Goal: Check status: Check status

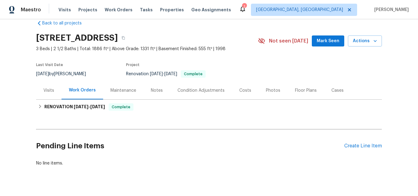
scroll to position [28, 0]
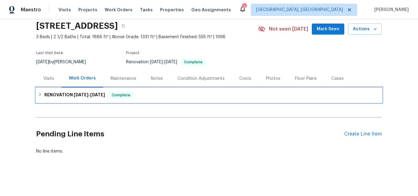
click at [62, 92] on h6 "RENOVATION [DATE] - [DATE]" at bounding box center [74, 95] width 61 height 7
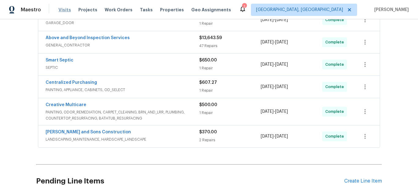
scroll to position [120, 0]
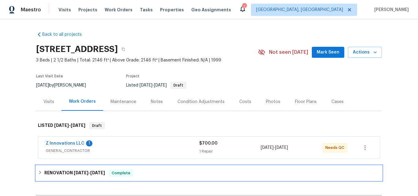
click at [64, 177] on div "RENOVATION [DATE] - [DATE] Complete" at bounding box center [209, 173] width 346 height 15
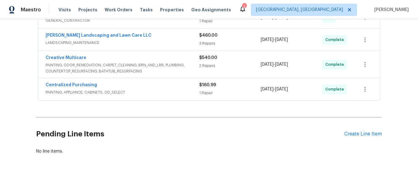
scroll to position [235, 0]
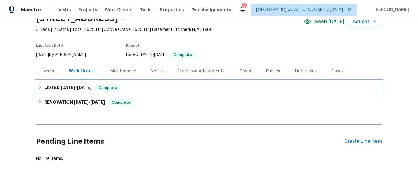
click at [73, 89] on span "8/20/25" at bounding box center [68, 87] width 15 height 4
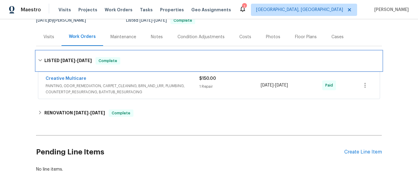
scroll to position [88, 0]
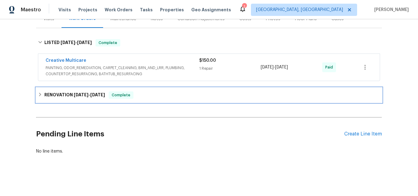
click at [74, 93] on span "8/19/25" at bounding box center [81, 95] width 15 height 4
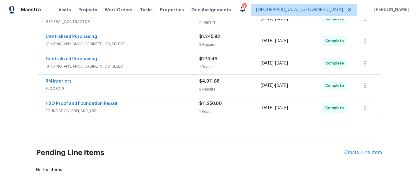
scroll to position [210, 0]
